Goal: Download file/media

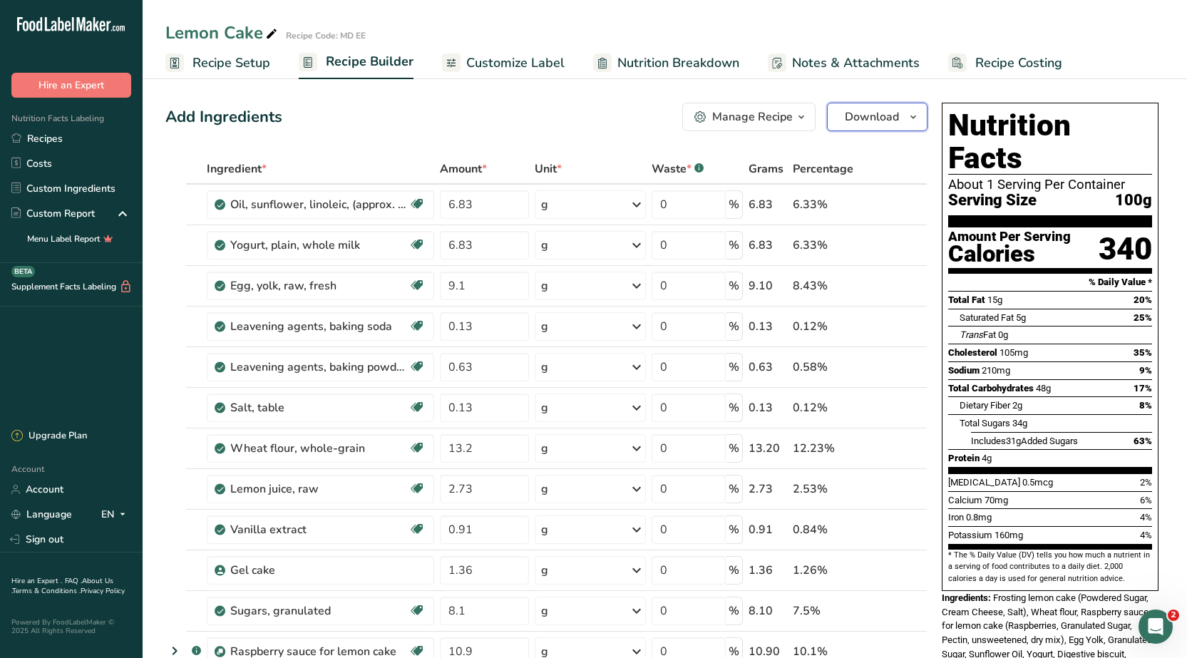
click at [878, 117] on span "Download" at bounding box center [872, 116] width 54 height 17
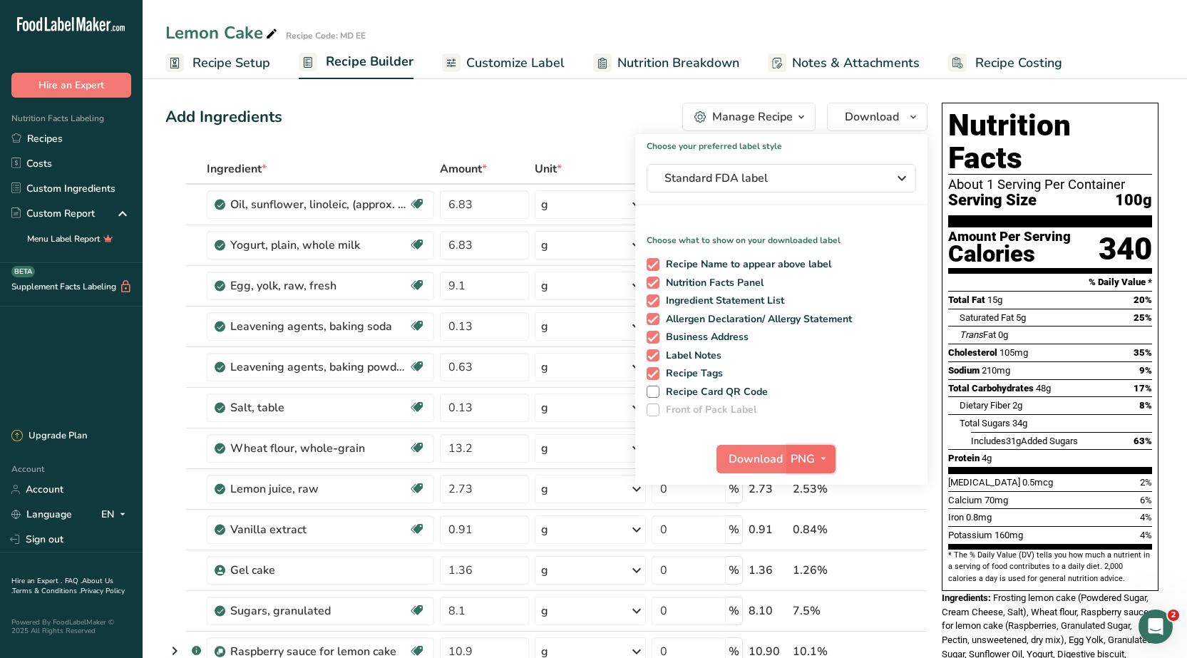
click at [822, 462] on icon "button" at bounding box center [822, 459] width 11 height 18
click at [802, 558] on link "PDF" at bounding box center [813, 559] width 46 height 24
click at [745, 458] on span "Download" at bounding box center [756, 458] width 54 height 17
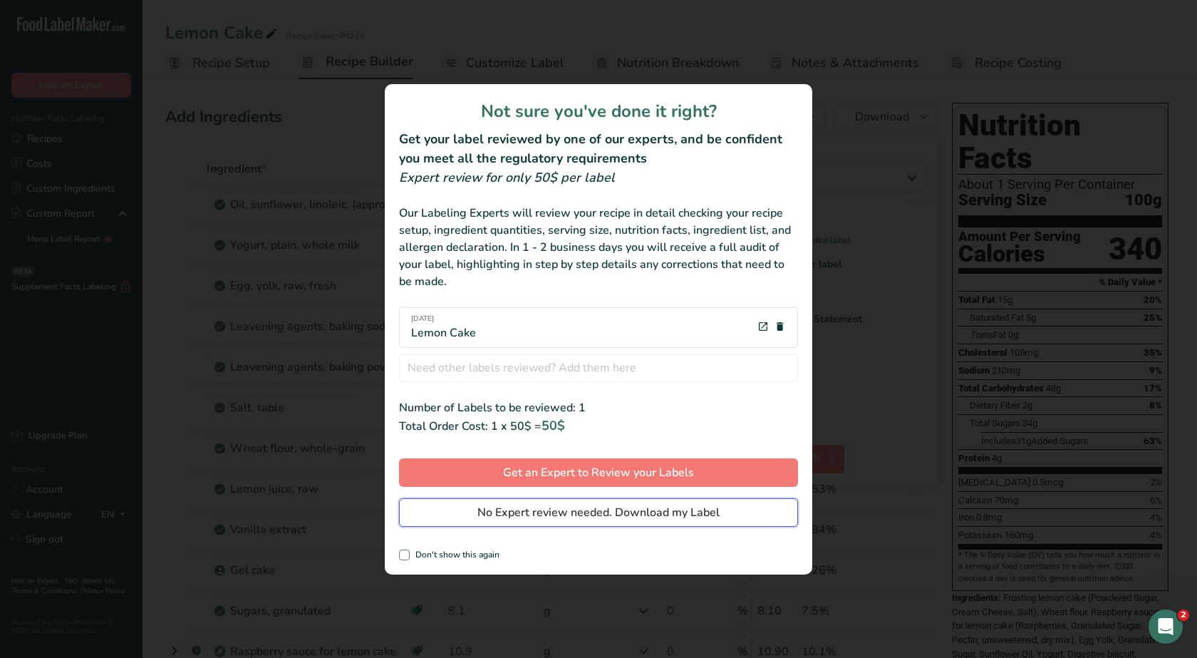
click at [591, 515] on span "No Expert review needed. Download my Label" at bounding box center [598, 512] width 242 height 17
